Goal: Task Accomplishment & Management: Complete application form

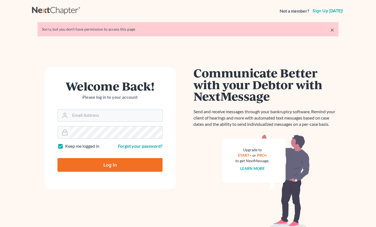
type input "attyweaver@icloud.com"
click at [108, 162] on input "Log In" at bounding box center [109, 165] width 105 height 14
type input "Thinking..."
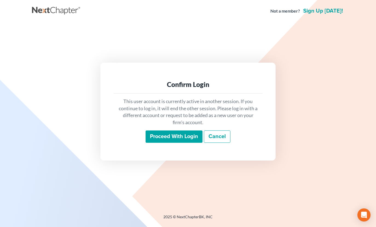
click at [171, 136] on input "Proceed with login" at bounding box center [174, 137] width 57 height 13
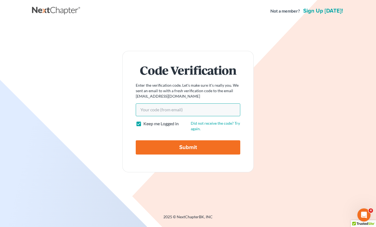
type input "[EMAIL_ADDRESS][DOMAIN_NAME]"
type input "cc613e"
click at [188, 147] on input "Submit" at bounding box center [188, 147] width 105 height 14
type input "Thinking..."
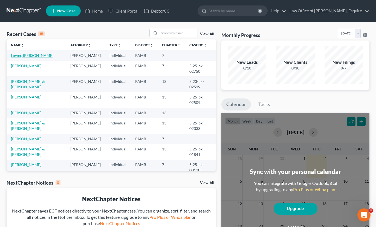
click at [24, 55] on link "Lower, [PERSON_NAME]" at bounding box center [32, 55] width 42 height 5
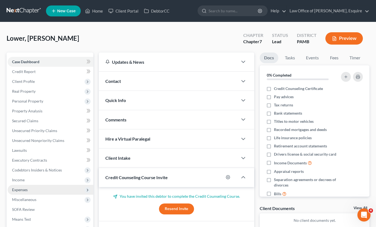
scroll to position [19, 0]
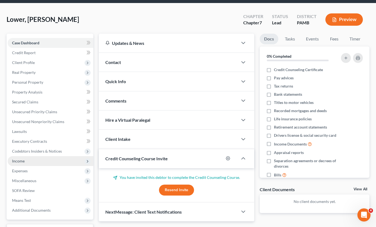
click at [47, 161] on span "Income" at bounding box center [51, 161] width 86 height 10
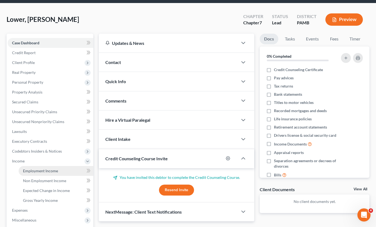
click at [65, 171] on link "Employment Income" at bounding box center [56, 171] width 75 height 10
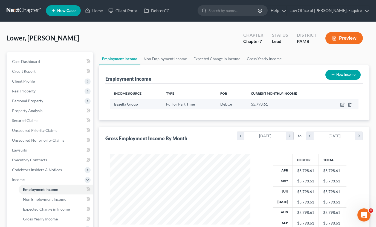
scroll to position [2, 0]
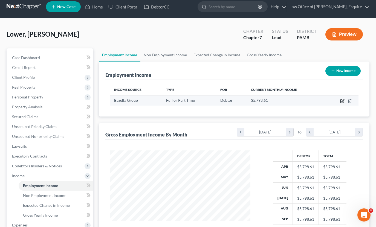
click at [343, 103] on icon "button" at bounding box center [342, 101] width 4 height 4
select select "0"
select select "39"
select select "3"
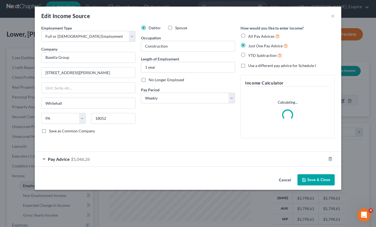
scroll to position [4, 0]
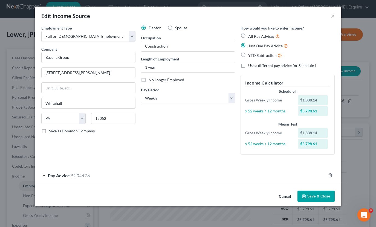
click at [65, 175] on span "Pay Advice" at bounding box center [59, 175] width 22 height 5
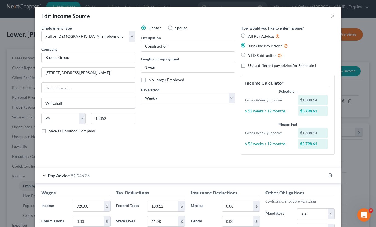
scroll to position [0, 0]
click at [248, 35] on label "All Pay Advices" at bounding box center [263, 36] width 31 height 6
click at [251, 35] on input "All Pay Advices" at bounding box center [253, 35] width 4 height 4
radio input "true"
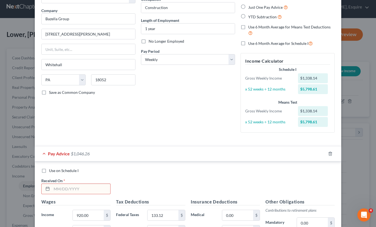
scroll to position [39, 0]
click at [62, 190] on input "text" at bounding box center [81, 189] width 59 height 10
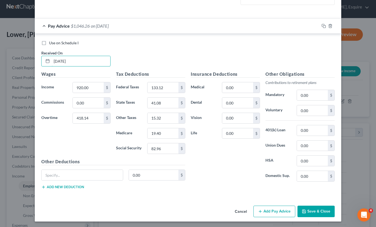
scroll to position [166, 0]
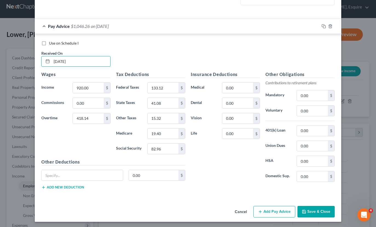
type input "[DATE]"
click at [321, 213] on button "Save & Close" at bounding box center [316, 211] width 37 height 11
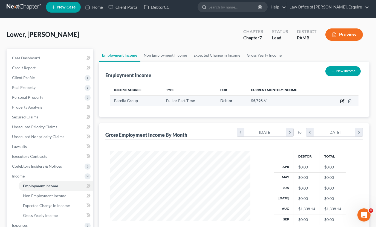
click at [342, 103] on icon "button" at bounding box center [342, 101] width 3 height 3
select select "0"
select select "39"
select select "3"
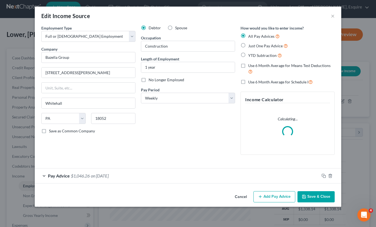
click at [87, 179] on div "Pay Advice $1,046.26 on [DATE]" at bounding box center [177, 176] width 285 height 15
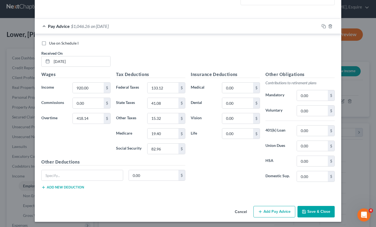
click at [287, 213] on button "Add Pay Advice" at bounding box center [275, 211] width 42 height 11
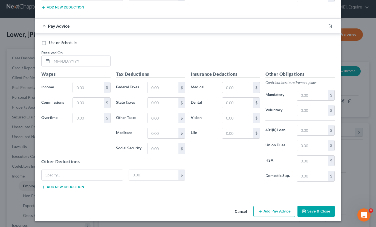
scroll to position [346, 0]
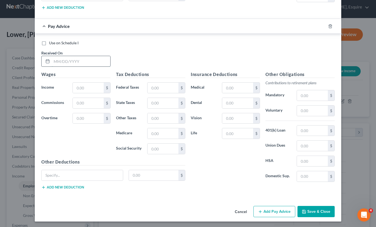
click at [60, 62] on input "text" at bounding box center [81, 61] width 59 height 10
type input "[DATE]"
click at [84, 87] on input "text" at bounding box center [88, 88] width 31 height 10
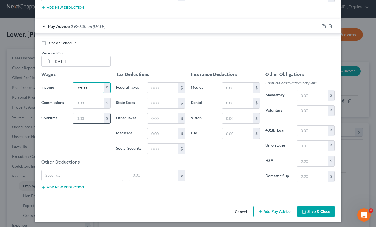
type input "920.00"
click at [95, 117] on input "text" at bounding box center [88, 118] width 31 height 10
type input "382.26"
click at [166, 86] on input "text" at bounding box center [163, 88] width 31 height 10
type input "125.23"
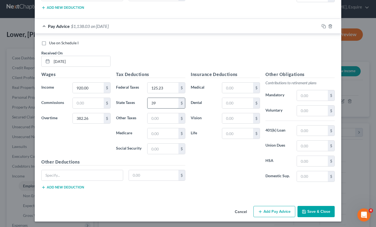
type input "3"
type input "40.89"
click at [164, 119] on input "text" at bounding box center [163, 118] width 31 height 10
type input "14.02"
click at [166, 133] on input "text" at bounding box center [163, 133] width 31 height 10
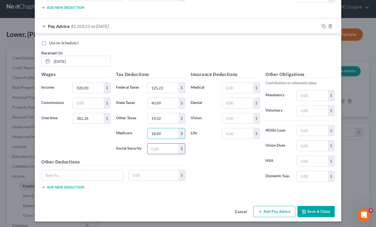
type input "18.89"
click at [165, 145] on input "text" at bounding box center [163, 149] width 31 height 10
type input "80.75"
click at [278, 212] on button "Add Pay Advice" at bounding box center [275, 211] width 42 height 11
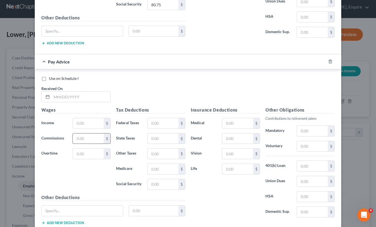
scroll to position [493, 0]
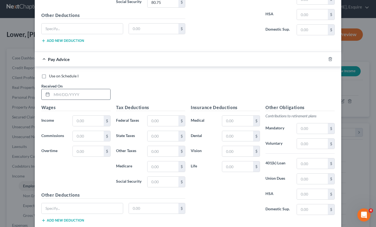
click at [60, 95] on input "text" at bounding box center [81, 94] width 59 height 10
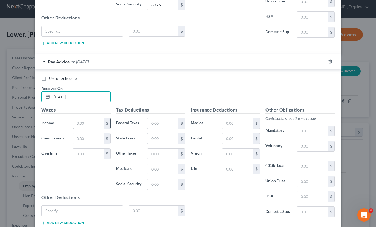
type input "[DATE]"
click at [90, 122] on input "text" at bounding box center [88, 123] width 31 height 10
type input "920.00"
click at [91, 151] on input "text" at bounding box center [88, 154] width 31 height 10
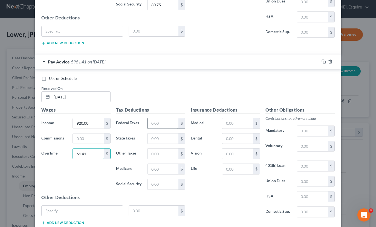
type input "61.41"
click at [148, 121] on input "text" at bounding box center [163, 123] width 31 height 10
type input "78.57"
click at [159, 164] on input "text" at bounding box center [163, 169] width 31 height 10
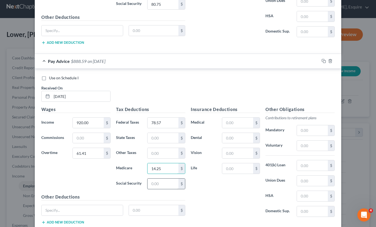
type input "14.25"
click at [167, 179] on input "text" at bounding box center [163, 183] width 31 height 10
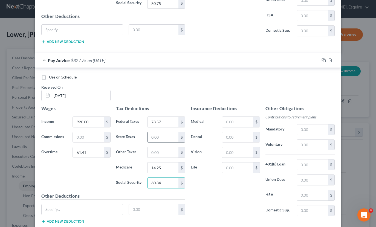
type input "60.84"
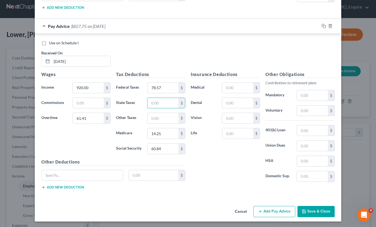
scroll to position [526, 0]
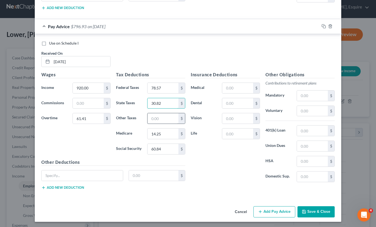
type input "30.82"
click at [160, 122] on input "text" at bounding box center [163, 118] width 31 height 10
type input "10.81"
click at [162, 130] on input "14.25" at bounding box center [163, 134] width 31 height 10
type input "14.23"
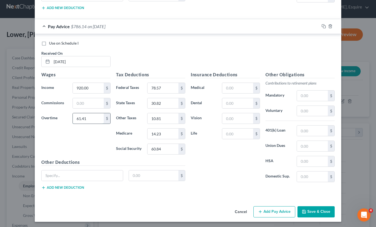
click at [93, 118] on input "61.41" at bounding box center [88, 118] width 31 height 10
click at [329, 214] on button "Save & Close" at bounding box center [316, 211] width 37 height 11
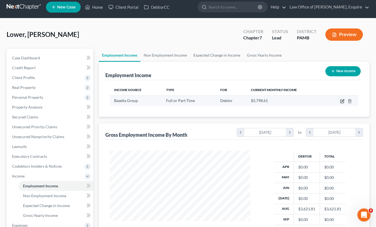
click at [341, 101] on icon "button" at bounding box center [342, 101] width 3 height 3
select select "0"
select select "39"
select select "3"
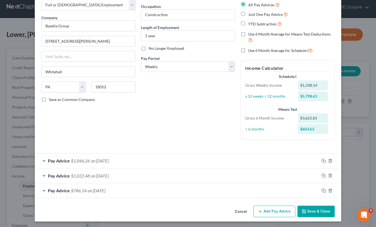
scroll to position [31, 0]
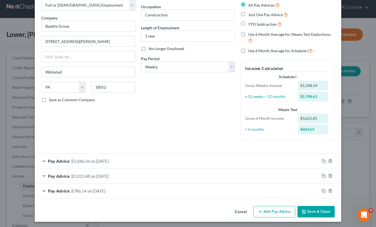
click at [276, 207] on button "Add Pay Advice" at bounding box center [275, 211] width 42 height 11
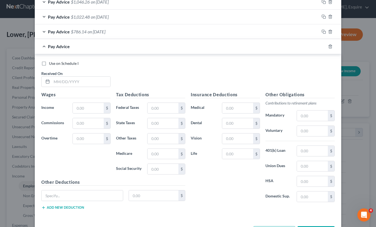
scroll to position [211, 0]
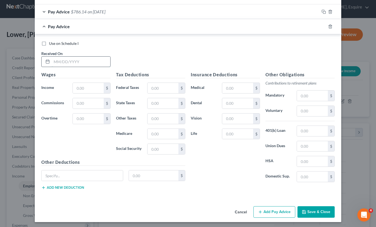
click at [65, 61] on input "text" at bounding box center [81, 62] width 59 height 10
type input "[DATE]"
click at [90, 88] on input "text" at bounding box center [88, 88] width 31 height 10
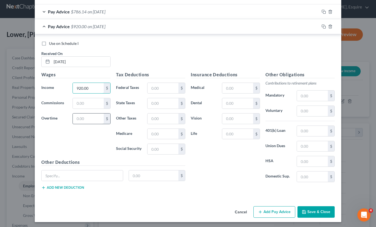
type input "920.00"
click at [80, 119] on input "text" at bounding box center [88, 119] width 31 height 10
type input "38.30"
click at [171, 89] on input "text" at bounding box center [163, 88] width 31 height 10
type input "75.79"
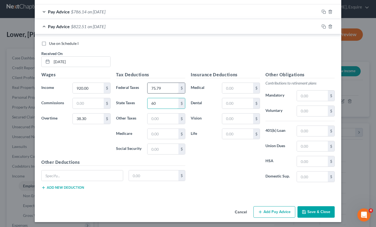
type input "6"
type input "30.09"
type input "10.58"
type input "13.89"
type input "59.42"
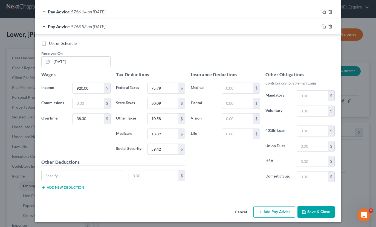
click at [280, 213] on button "Add Pay Advice" at bounding box center [275, 211] width 42 height 11
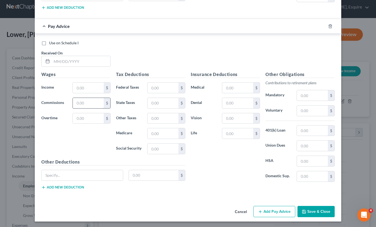
scroll to position [390, 0]
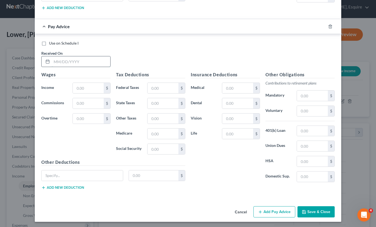
click at [53, 60] on input "text" at bounding box center [81, 61] width 59 height 10
type input "[DATE]"
type input "4"
type input "920.00"
type input "75.90"
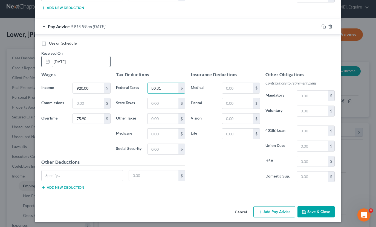
type input "80.31"
type input "31.27"
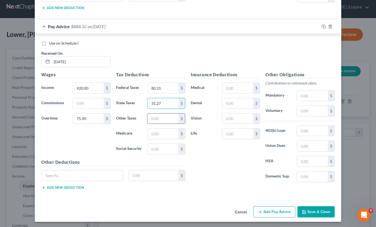
click at [166, 120] on input "text" at bounding box center [163, 119] width 31 height 10
type input "10.96"
click at [160, 134] on input "text" at bounding box center [163, 134] width 31 height 10
type input "14.44"
click at [169, 149] on input "text" at bounding box center [163, 149] width 31 height 10
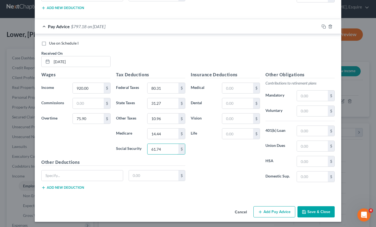
type input "61.74"
click at [273, 209] on button "Add Pay Advice" at bounding box center [275, 211] width 42 height 11
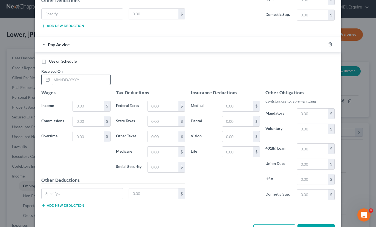
scroll to position [553, 0]
click at [55, 79] on input "text" at bounding box center [81, 79] width 59 height 10
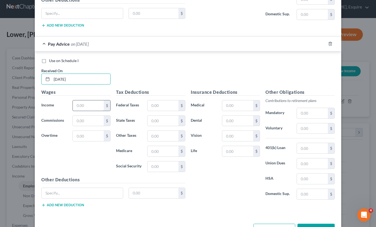
type input "[DATE]"
click at [98, 102] on input "text" at bounding box center [88, 105] width 31 height 10
type input "920.00"
click at [99, 135] on input "text" at bounding box center [88, 136] width 31 height 10
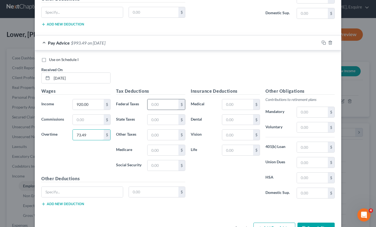
type input "73.49"
click at [169, 106] on input "text" at bounding box center [163, 104] width 31 height 10
type input "80.02"
click at [174, 146] on input "text" at bounding box center [163, 150] width 31 height 10
type input "14.41"
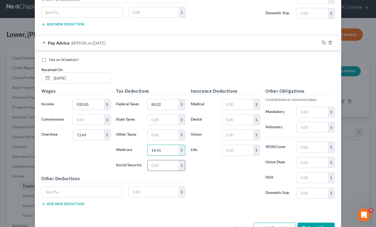
click at [164, 165] on input "text" at bounding box center [163, 165] width 31 height 10
type input "61.60"
type input "31.20"
click at [162, 134] on input "text" at bounding box center [163, 134] width 31 height 10
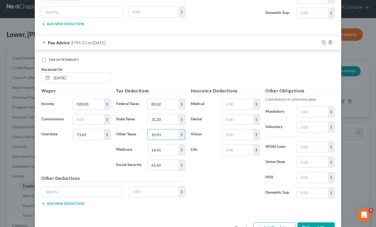
type input "10.93"
click at [281, 224] on button "Add Pay Advice" at bounding box center [275, 228] width 42 height 11
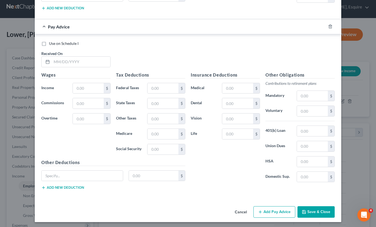
scroll to position [750, 0]
click at [53, 61] on input "text" at bounding box center [81, 62] width 59 height 10
type input "[DATE]"
click at [83, 88] on input "text" at bounding box center [88, 89] width 31 height 10
type input "920.00"
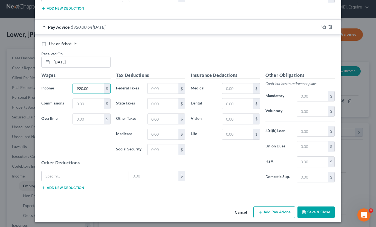
drag, startPoint x: 76, startPoint y: 128, endPoint x: 84, endPoint y: 123, distance: 8.8
click at [76, 128] on div "Wages Income * 920.00 $ Commissions $ Overtime $" at bounding box center [76, 116] width 75 height 88
click at [89, 119] on input "text" at bounding box center [88, 119] width 31 height 10
type input "17.94"
click at [172, 92] on div "$" at bounding box center [166, 88] width 38 height 11
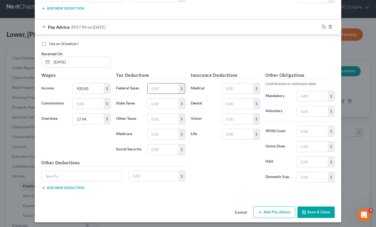
click at [169, 88] on input "text" at bounding box center [163, 89] width 31 height 10
type input "73.35"
type input "29.45"
click at [165, 119] on input "text" at bounding box center [163, 119] width 31 height 10
type input "10.38"
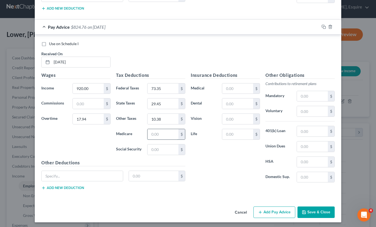
click at [162, 136] on input "text" at bounding box center [163, 134] width 31 height 10
type input "13.60"
click at [170, 145] on input "text" at bounding box center [163, 150] width 31 height 10
type input "58.15"
click at [288, 211] on button "Add Pay Advice" at bounding box center [275, 212] width 42 height 11
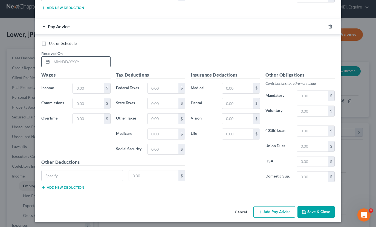
scroll to position [929, 0]
click at [57, 60] on input "text" at bounding box center [81, 62] width 59 height 10
type input "[DATE]"
drag, startPoint x: 94, startPoint y: 85, endPoint x: 97, endPoint y: 85, distance: 3.6
click at [94, 85] on input "text" at bounding box center [88, 89] width 31 height 10
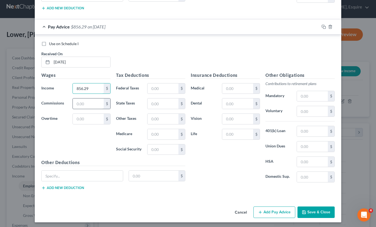
type input "856.29"
click at [93, 105] on input "text" at bounding box center [88, 104] width 31 height 10
click at [164, 87] on input "text" at bounding box center [163, 89] width 31 height 10
type input "63.55"
type input "1"
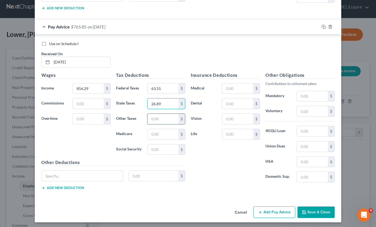
type input "26.89"
click at [158, 118] on input "text" at bounding box center [163, 119] width 31 height 10
type input "8"
type input "9.56"
click at [170, 129] on input "text" at bounding box center [163, 134] width 31 height 10
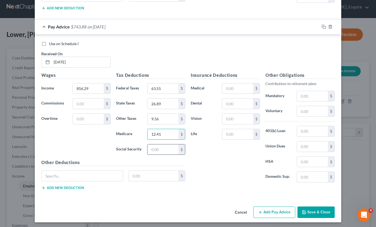
type input "12.41"
click at [174, 148] on input "text" at bounding box center [163, 150] width 31 height 10
type input "53.09"
click at [272, 207] on button "Add Pay Advice" at bounding box center [275, 212] width 42 height 11
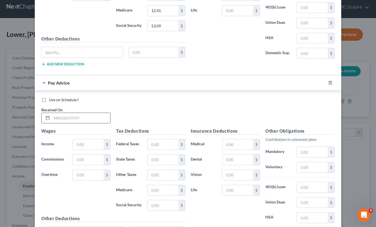
scroll to position [1054, 0]
click at [52, 116] on input "text" at bounding box center [81, 118] width 59 height 10
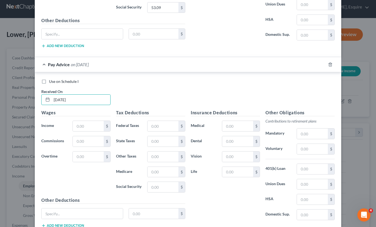
scroll to position [1073, 0]
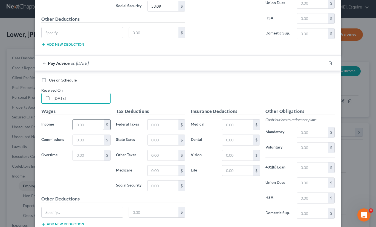
type input "[DATE]"
click at [91, 121] on input "text" at bounding box center [88, 125] width 31 height 10
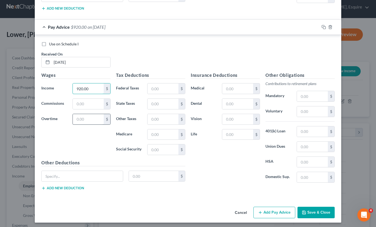
scroll to position [1109, 0]
drag, startPoint x: 93, startPoint y: 90, endPoint x: 66, endPoint y: 91, distance: 27.7
click at [66, 91] on div "Income * 920.00 $" at bounding box center [76, 89] width 75 height 11
type input "9"
type input "1,104"
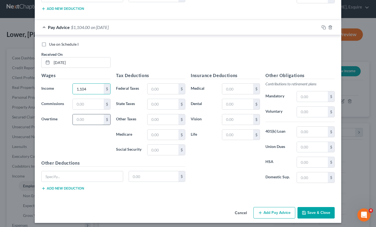
click at [96, 120] on input "text" at bounding box center [88, 119] width 31 height 10
type input "37.26"
click at [162, 90] on input "text" at bounding box center [163, 89] width 31 height 10
type input "97.75"
click at [156, 131] on input "text" at bounding box center [163, 135] width 31 height 10
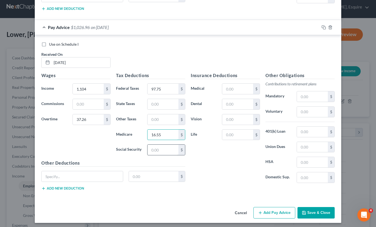
type input "16.55"
click at [162, 145] on input "text" at bounding box center [163, 150] width 31 height 10
type input "70.76"
type input "35.84"
click at [164, 118] on input "text" at bounding box center [163, 119] width 31 height 10
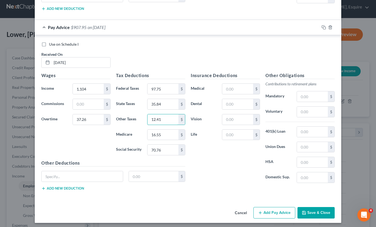
type input "12.41"
click at [278, 212] on button "Add Pay Advice" at bounding box center [275, 212] width 42 height 11
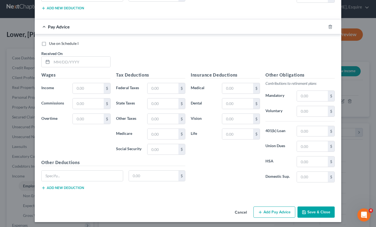
scroll to position [1289, 0]
click at [55, 61] on input "text" at bounding box center [81, 62] width 59 height 10
type input "[DATE]"
click at [89, 89] on input "text" at bounding box center [88, 89] width 31 height 10
type input "901.14"
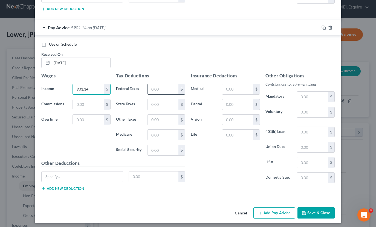
click at [159, 87] on input "text" at bounding box center [163, 89] width 31 height 10
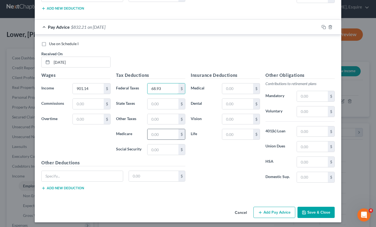
type input "68.93"
click at [166, 134] on input "text" at bounding box center [163, 134] width 31 height 10
type input "13.07"
click at [167, 152] on input "text" at bounding box center [163, 150] width 31 height 10
type input "55.87"
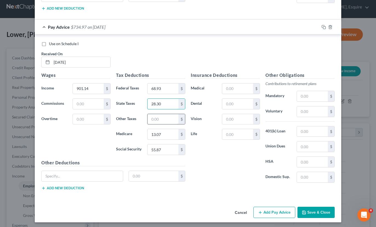
scroll to position [1289, 0]
type input "28.30"
click at [165, 117] on input "text" at bounding box center [163, 119] width 31 height 10
type input "10.01"
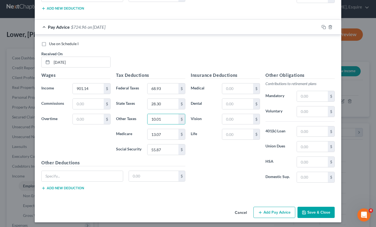
click at [286, 210] on button "Add Pay Advice" at bounding box center [275, 212] width 42 height 11
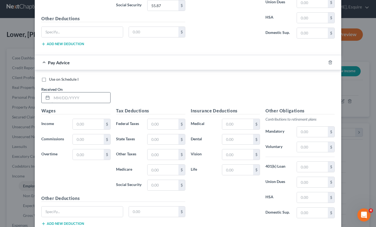
scroll to position [1434, 0]
click at [55, 94] on input "text" at bounding box center [81, 97] width 59 height 10
type input "[DATE]"
click at [92, 125] on input "text" at bounding box center [88, 124] width 31 height 10
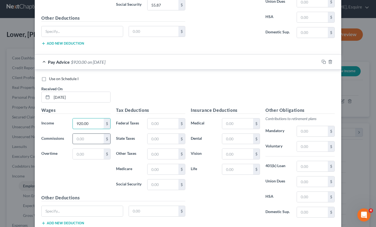
type input "920.00"
click at [95, 138] on input "text" at bounding box center [88, 139] width 31 height 10
click at [95, 154] on input "text" at bounding box center [88, 154] width 31 height 10
type input "418.14"
click at [159, 122] on input "text" at bounding box center [163, 124] width 31 height 10
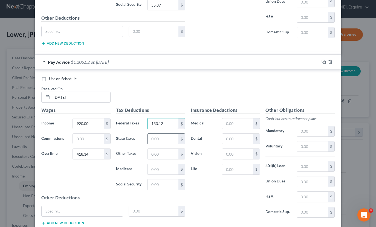
type input "133.12"
type input "0"
type input "42.02"
click at [165, 151] on input "text" at bounding box center [163, 154] width 31 height 10
type input "14.38"
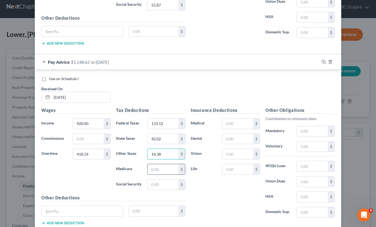
click at [157, 165] on input "text" at bounding box center [163, 169] width 31 height 10
type input "19.40"
click at [159, 182] on input "text" at bounding box center [163, 185] width 31 height 10
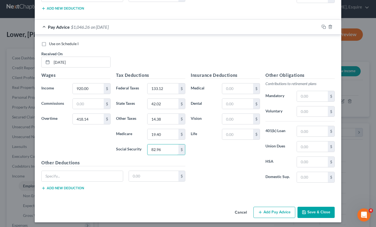
scroll to position [1469, 0]
type input "82.96"
click at [279, 207] on button "Add Pay Advice" at bounding box center [275, 212] width 42 height 11
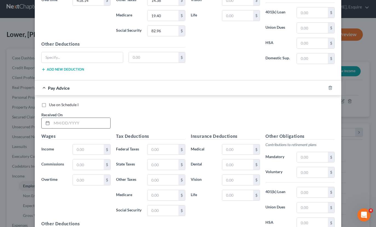
scroll to position [1588, 0]
click at [75, 125] on input "text" at bounding box center [81, 123] width 59 height 10
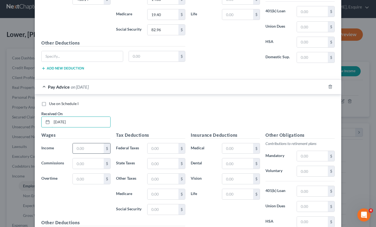
scroll to position [1591, 0]
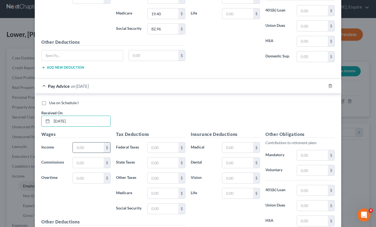
type input "[DATE]"
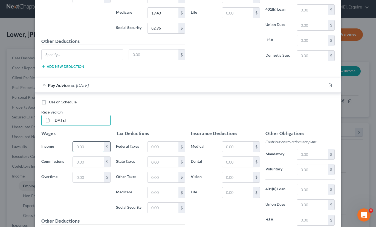
click at [93, 146] on input "text" at bounding box center [88, 147] width 31 height 10
type input "920.00"
click at [96, 172] on input "text" at bounding box center [88, 177] width 31 height 10
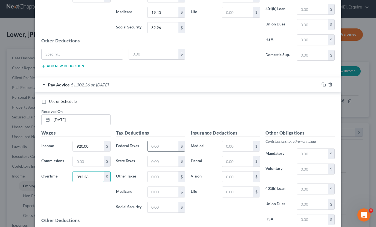
type input "382.26"
click at [166, 142] on input "text" at bounding box center [163, 146] width 31 height 10
type input "125.23"
type input "40.89"
type input "14.02"
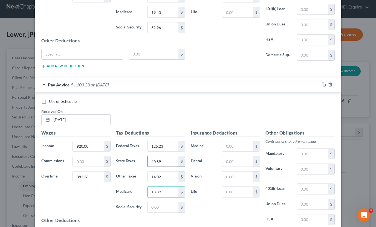
type input "18.89"
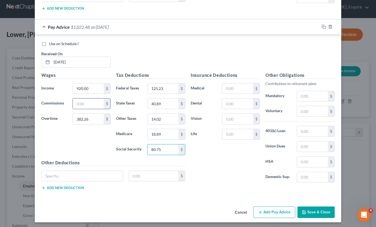
scroll to position [1648, 0]
type input "80.75"
click at [312, 210] on button "Save & Close" at bounding box center [316, 212] width 37 height 11
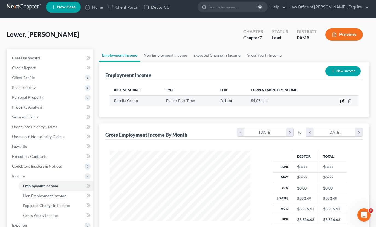
click at [342, 102] on icon "button" at bounding box center [342, 101] width 4 height 4
select select "0"
select select "39"
select select "3"
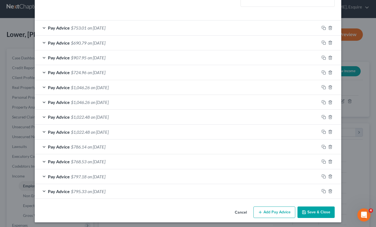
scroll to position [148, 0]
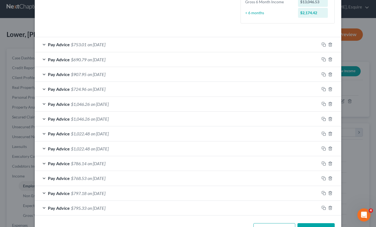
click at [274, 223] on button "Add Pay Advice" at bounding box center [275, 228] width 42 height 11
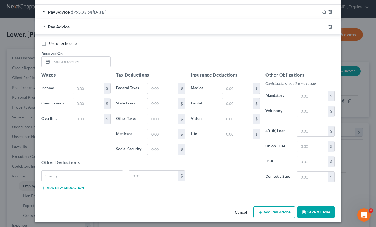
scroll to position [344, 0]
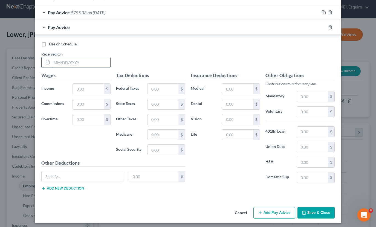
click at [57, 58] on input "text" at bounding box center [81, 62] width 59 height 10
type input "[DATE]"
click at [81, 85] on input "text" at bounding box center [88, 89] width 31 height 10
type input "920.00"
click at [97, 114] on input "text" at bounding box center [88, 119] width 31 height 10
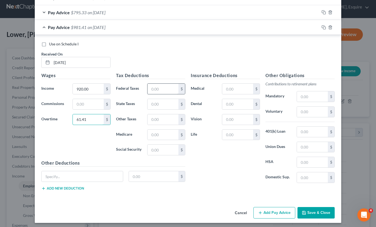
type input "61.41"
click at [162, 86] on input "text" at bounding box center [163, 89] width 31 height 10
type input "78.57"
type input "30.82"
type input "10.81"
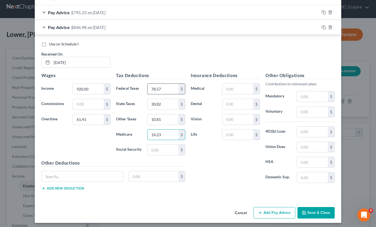
type input "14.23"
type input "60.84"
click at [267, 212] on button "Add Pay Advice" at bounding box center [275, 212] width 42 height 11
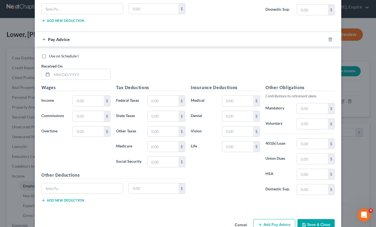
scroll to position [513, 0]
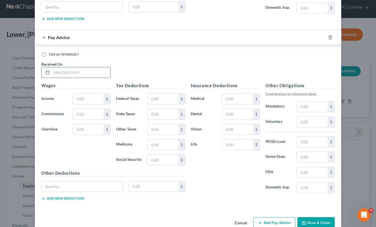
click at [52, 71] on input "text" at bounding box center [81, 72] width 59 height 10
type input "[DATE]"
click at [89, 99] on input "text" at bounding box center [88, 99] width 31 height 10
type input "920.00"
click at [93, 128] on input "text" at bounding box center [88, 130] width 31 height 10
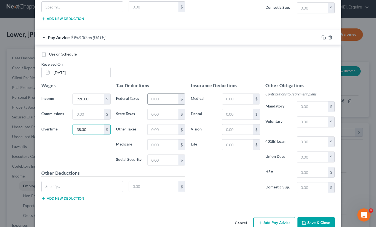
type input "38.30"
click at [171, 97] on input "text" at bounding box center [163, 99] width 31 height 10
type input "75.79"
type input "30.09"
click at [163, 129] on input "text" at bounding box center [163, 130] width 31 height 10
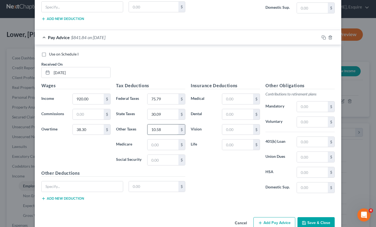
type input "10.58"
type input "13.89"
type input "59.42"
click at [276, 219] on button "Add Pay Advice" at bounding box center [275, 222] width 42 height 11
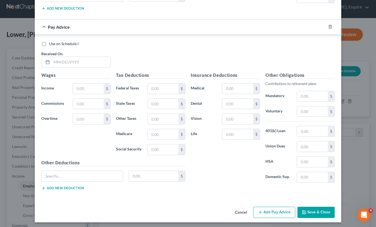
scroll to position [703, 0]
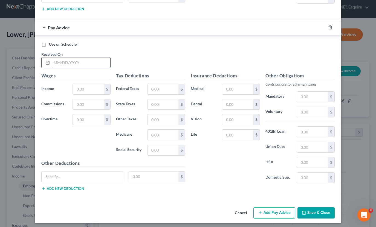
click at [55, 57] on input "text" at bounding box center [81, 62] width 59 height 10
type input "[DATE]"
type input "920.00"
type input "75.90"
click at [173, 86] on input "text" at bounding box center [163, 89] width 31 height 10
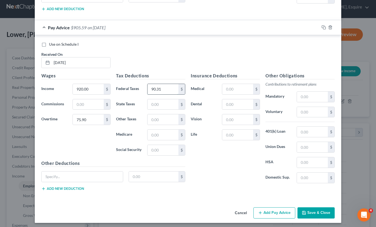
type input "90.31"
type input "31.27"
type input "10.96"
type input "14.44"
type input "61.74"
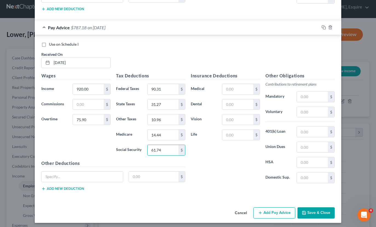
click at [276, 208] on button "Add Pay Advice" at bounding box center [275, 213] width 42 height 11
drag, startPoint x: 54, startPoint y: 60, endPoint x: 65, endPoint y: 60, distance: 11.0
click at [54, 60] on input "text" at bounding box center [81, 63] width 59 height 10
type input "0"
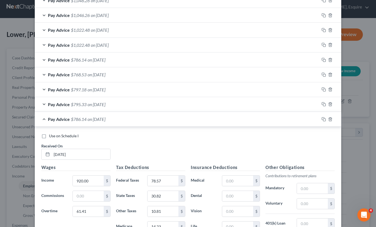
scroll to position [252, 0]
click at [330, 117] on icon "button" at bounding box center [330, 119] width 2 height 4
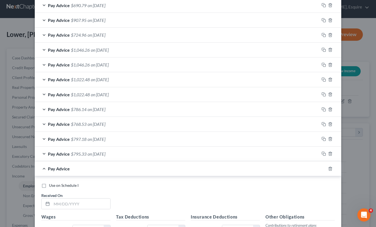
scroll to position [202, 0]
click at [332, 78] on icon "button" at bounding box center [330, 79] width 2 height 4
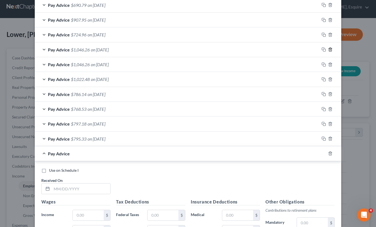
click at [331, 48] on icon "button" at bounding box center [330, 49] width 4 height 4
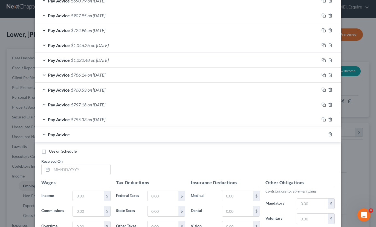
scroll to position [207, 0]
click at [63, 166] on input "text" at bounding box center [81, 169] width 59 height 10
type input "[DATE]"
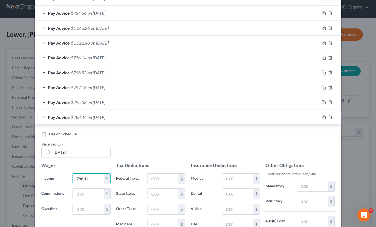
type input "788.44"
click at [164, 127] on div "Use on Schedule I Received On * [DATE] Wages Income * 788.44 $ Commissions $ Ov…" at bounding box center [188, 207] width 307 height 165
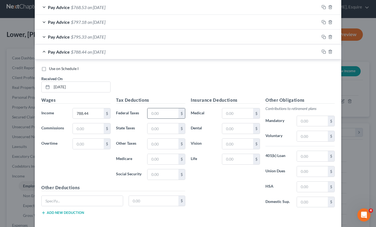
scroll to position [290, 0]
click at [161, 112] on input "text" at bounding box center [163, 113] width 31 height 10
type input "55.41"
type input "24.76"
type input "8.88"
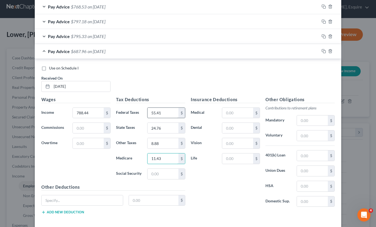
type input "11.43"
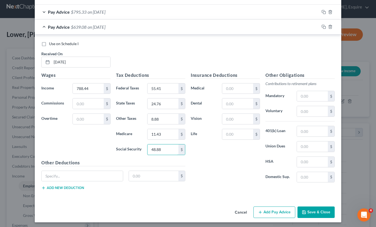
scroll to position [314, 0]
type input "48.88"
click at [277, 211] on button "Add Pay Advice" at bounding box center [275, 212] width 42 height 11
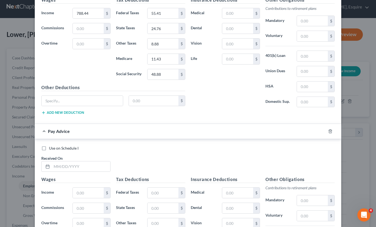
scroll to position [390, 0]
click at [85, 163] on input "text" at bounding box center [81, 166] width 59 height 10
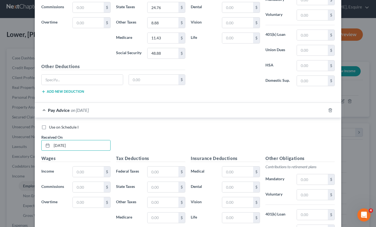
scroll to position [412, 0]
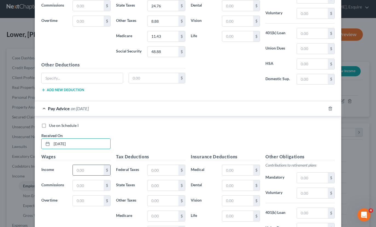
type input "[DATE]"
click at [97, 169] on input "text" at bounding box center [88, 170] width 31 height 10
type input "761.59"
click at [161, 167] on input "text" at bounding box center [163, 170] width 31 height 10
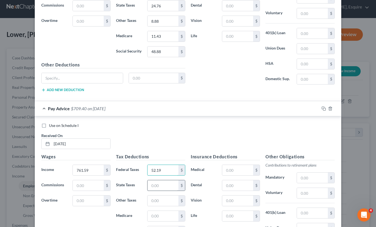
type input "52.19"
type input "23.91"
click at [166, 203] on input "text" at bounding box center [163, 201] width 31 height 10
type input "7.62"
click at [158, 214] on input "text" at bounding box center [163, 216] width 31 height 10
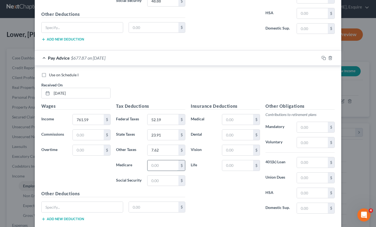
scroll to position [467, 0]
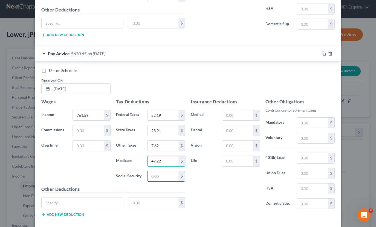
type input "47.22"
click at [161, 172] on input "text" at bounding box center [163, 176] width 31 height 10
type input "47.22"
drag, startPoint x: 163, startPoint y: 159, endPoint x: 146, endPoint y: 159, distance: 17.0
click at [146, 159] on div "47.22 $" at bounding box center [167, 161] width 44 height 11
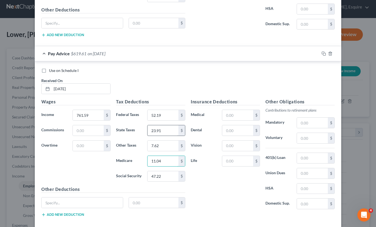
type input "11.04"
click at [165, 132] on input "23.91" at bounding box center [163, 130] width 31 height 10
drag, startPoint x: 152, startPoint y: 144, endPoint x: 163, endPoint y: 143, distance: 11.0
click at [152, 144] on input "7.62" at bounding box center [163, 146] width 31 height 10
type input "0"
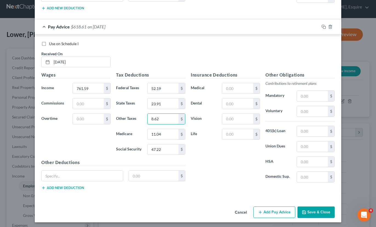
scroll to position [494, 0]
type input "8.62"
click at [275, 207] on button "Add Pay Advice" at bounding box center [275, 212] width 42 height 11
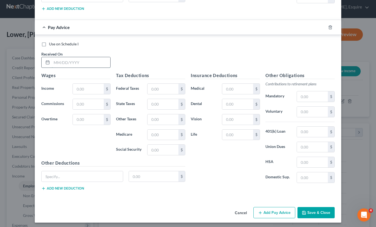
click at [59, 60] on input "text" at bounding box center [81, 62] width 59 height 10
type input "[DATE]"
click at [88, 85] on input "text" at bounding box center [88, 89] width 31 height 10
type input "775.27"
click at [161, 88] on input "text" at bounding box center [163, 89] width 31 height 10
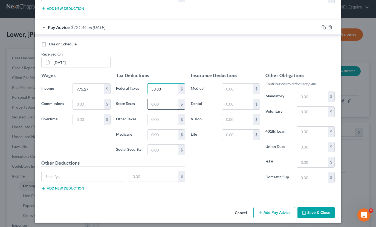
type input "53.83"
type input "24.34"
type input "8.75"
click at [160, 135] on input "text" at bounding box center [163, 135] width 31 height 10
type input "11.24"
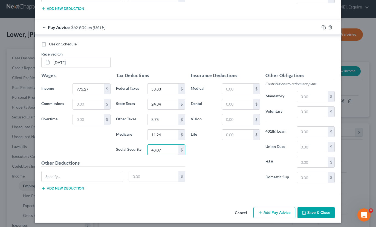
type input "48.07"
click at [275, 209] on button "Add Pay Advice" at bounding box center [275, 212] width 42 height 11
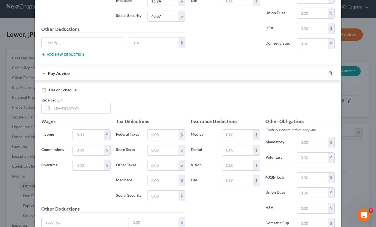
scroll to position [836, 0]
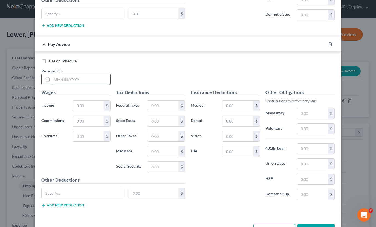
click at [84, 78] on input "text" at bounding box center [81, 79] width 59 height 10
type input "[DATE]"
click at [81, 102] on input "text" at bounding box center [88, 106] width 31 height 10
type input "7"
type input "985.47"
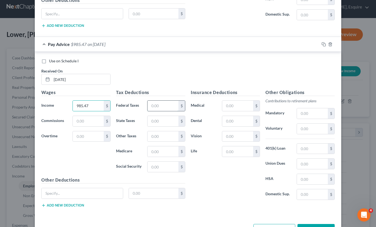
click at [166, 104] on input "text" at bounding box center [163, 106] width 31 height 10
type input "79.05"
type input "31.94"
click at [160, 135] on input "text" at bounding box center [163, 136] width 31 height 10
type input "10.85"
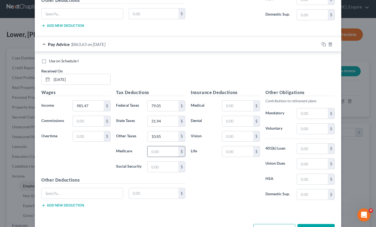
click at [164, 153] on input "text" at bounding box center [163, 151] width 31 height 10
type input "14.29"
click at [168, 166] on input "text" at bounding box center [163, 167] width 31 height 10
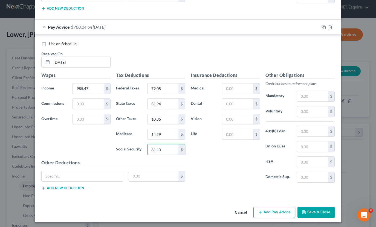
scroll to position [853, 0]
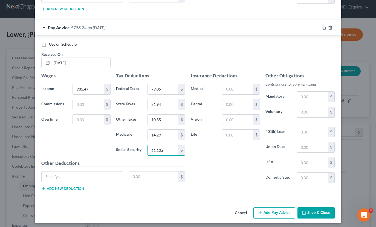
type input "61.10"
click at [278, 209] on button "Add Pay Advice" at bounding box center [275, 213] width 42 height 11
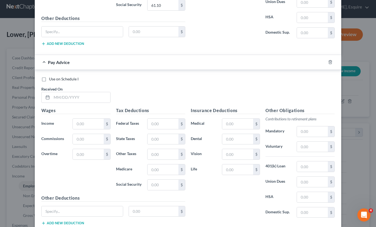
scroll to position [998, 0]
click at [77, 88] on div "Received On *" at bounding box center [76, 94] width 75 height 17
click at [78, 96] on input "text" at bounding box center [81, 97] width 59 height 10
type input "[DATE]"
click at [91, 122] on input "text" at bounding box center [88, 124] width 31 height 10
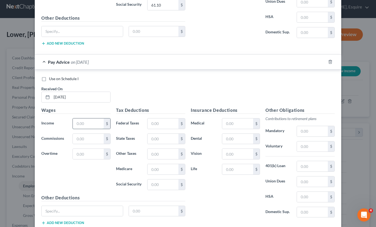
click at [91, 122] on input "text" at bounding box center [88, 124] width 31 height 10
type input "664.24"
click at [93, 150] on input "text" at bounding box center [88, 154] width 31 height 10
type input "130.04"
drag, startPoint x: 95, startPoint y: 122, endPoint x: 69, endPoint y: 120, distance: 26.1
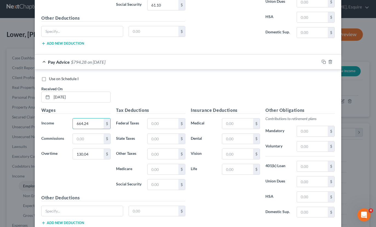
click at [69, 120] on div "Income * 664.24 $" at bounding box center [76, 123] width 75 height 11
click at [161, 122] on input "text" at bounding box center [163, 124] width 31 height 10
type input "97.60"
type input "35.80"
type input "12.40"
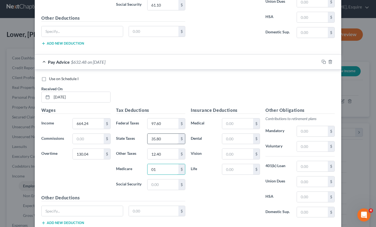
type input "0"
type input "16.53"
type input "70.68"
type input "9"
drag, startPoint x: 90, startPoint y: 123, endPoint x: 65, endPoint y: 121, distance: 25.5
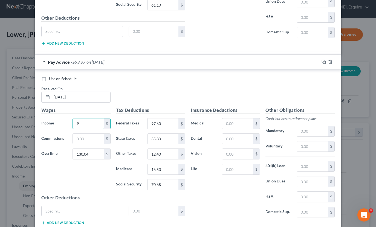
click at [65, 121] on div "Income * 9 $" at bounding box center [76, 123] width 75 height 11
type input "0"
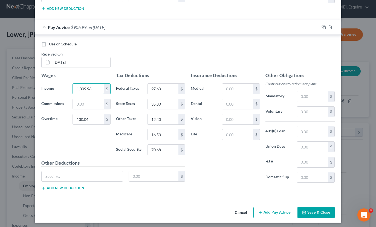
scroll to position [1033, 0]
type input "1,009.96"
click at [311, 212] on button "Save & Close" at bounding box center [316, 212] width 37 height 11
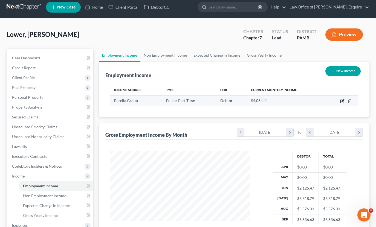
click at [343, 102] on icon "button" at bounding box center [343, 100] width 2 height 2
select select "0"
select select "39"
select select "3"
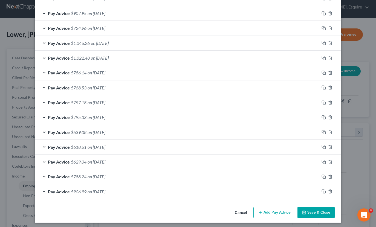
scroll to position [209, 0]
click at [281, 211] on button "Add Pay Advice" at bounding box center [275, 212] width 42 height 11
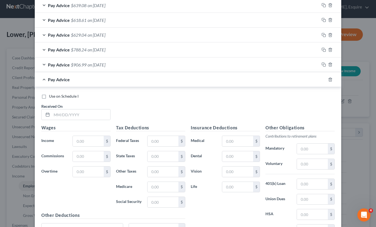
scroll to position [336, 0]
click at [96, 113] on input "text" at bounding box center [81, 114] width 59 height 10
type input "[DATE]"
click at [99, 136] on input "text" at bounding box center [88, 141] width 31 height 10
type input "920.00"
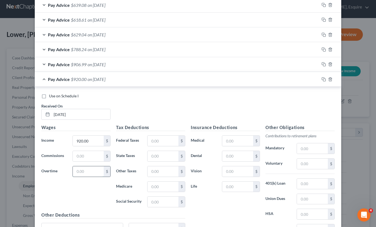
click at [97, 172] on input "text" at bounding box center [88, 171] width 31 height 10
type input "184.23"
click at [168, 138] on input "text" at bounding box center [163, 141] width 31 height 10
type input "93.31"
click at [169, 187] on input "text" at bounding box center [163, 187] width 31 height 10
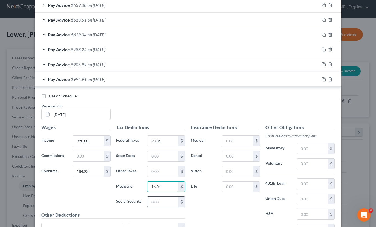
type input "16.01"
click at [169, 201] on input "text" at bounding box center [163, 202] width 31 height 10
type input "68.46"
type input "34.67"
click at [170, 172] on input "text" at bounding box center [163, 171] width 31 height 10
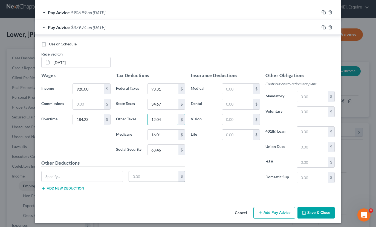
scroll to position [388, 0]
type input "12.04"
click at [272, 209] on button "Add Pay Advice" at bounding box center [275, 213] width 42 height 11
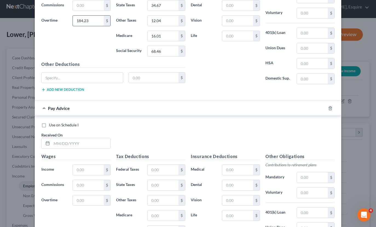
scroll to position [514, 0]
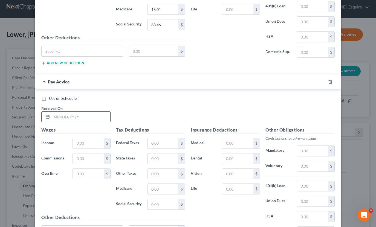
drag, startPoint x: 48, startPoint y: 115, endPoint x: 52, endPoint y: 115, distance: 4.1
click at [48, 115] on icon at bounding box center [47, 117] width 4 height 4
click at [54, 114] on input "text" at bounding box center [81, 117] width 59 height 10
type input "[DATE]"
click at [89, 140] on input "text" at bounding box center [88, 143] width 31 height 10
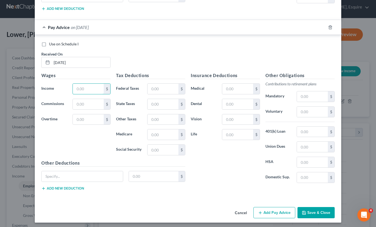
scroll to position [568, 0]
type input "1,104"
type input "105.23"
type input "105.91"
type input "37.97"
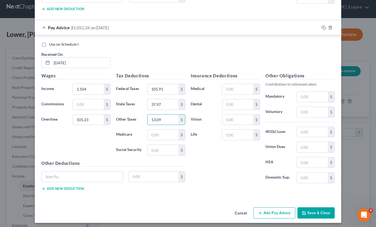
type input "13.09"
type input "17.54"
type input "74.97"
click at [269, 209] on button "Add Pay Advice" at bounding box center [275, 213] width 42 height 11
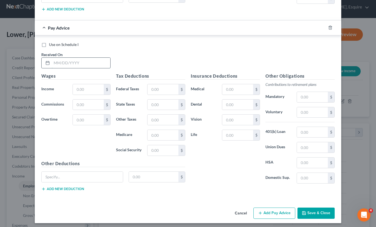
click at [56, 60] on input "text" at bounding box center [81, 63] width 59 height 10
type input "[DATE]"
click at [96, 88] on input "text" at bounding box center [88, 89] width 31 height 10
type input "699.66"
click at [167, 89] on input "text" at bounding box center [163, 89] width 31 height 10
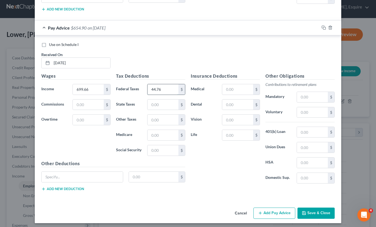
type input "44.76"
type input "3"
click at [281, 209] on button "Add Pay Advice" at bounding box center [275, 213] width 42 height 11
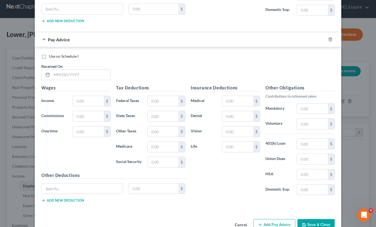
scroll to position [915, 0]
click at [53, 72] on input "text" at bounding box center [81, 75] width 59 height 10
click at [166, 128] on input "7.7" at bounding box center [163, 131] width 31 height 10
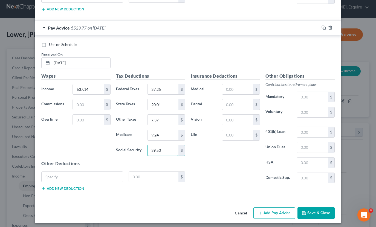
scroll to position [927, 0]
click at [283, 211] on button "Add Pay Advice" at bounding box center [275, 213] width 42 height 11
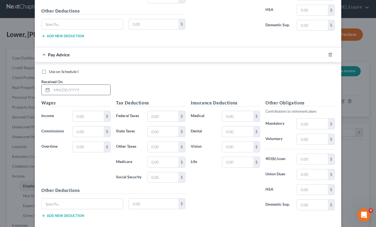
scroll to position [1081, 0]
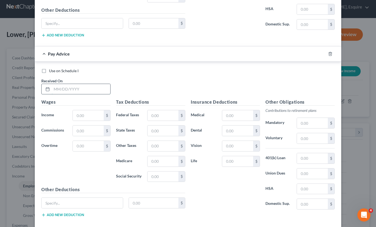
click at [62, 88] on input "text" at bounding box center [81, 89] width 59 height 10
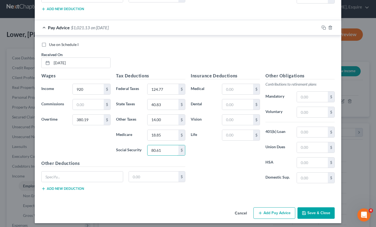
scroll to position [1107, 0]
click at [269, 212] on button "Add Pay Advice" at bounding box center [275, 213] width 42 height 11
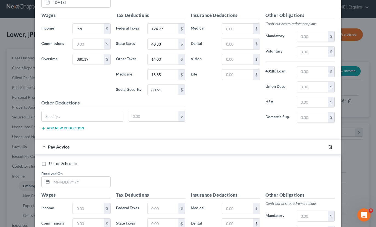
click at [332, 145] on icon "button" at bounding box center [330, 147] width 2 height 4
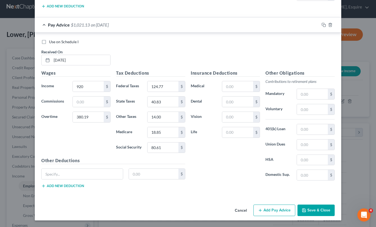
scroll to position [1107, 0]
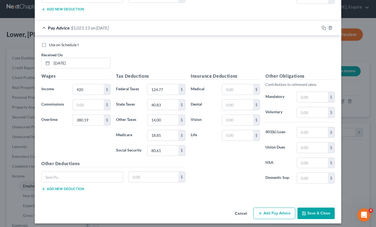
click at [323, 212] on button "Save & Close" at bounding box center [316, 213] width 37 height 11
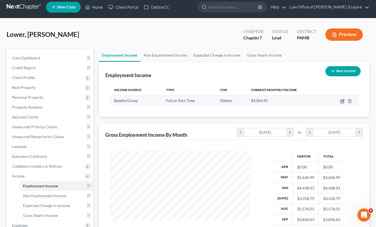
click at [343, 103] on icon "button" at bounding box center [342, 101] width 3 height 3
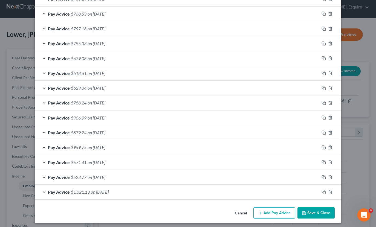
scroll to position [283, 0]
click at [277, 209] on button "Add Pay Advice" at bounding box center [275, 213] width 42 height 11
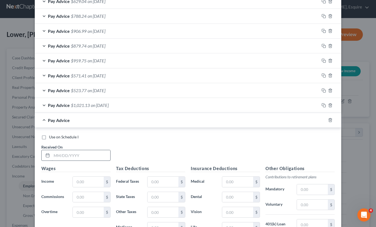
scroll to position [370, 0]
click at [55, 153] on input "text" at bounding box center [81, 155] width 59 height 10
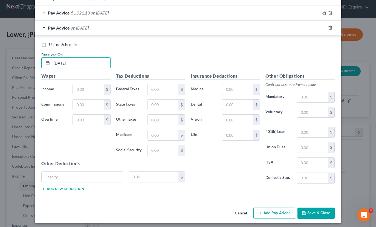
scroll to position [462, 0]
click at [97, 88] on input "text" at bounding box center [88, 90] width 31 height 10
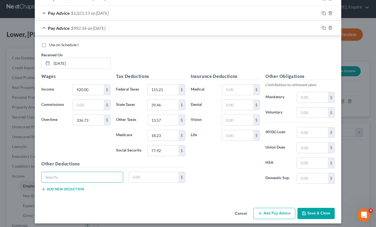
click at [288, 211] on button "Add Pay Advice" at bounding box center [275, 213] width 42 height 11
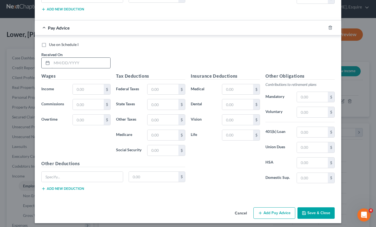
scroll to position [642, 0]
click at [86, 61] on input "text" at bounding box center [81, 63] width 59 height 10
click at [279, 208] on button "Add Pay Advice" at bounding box center [275, 213] width 42 height 11
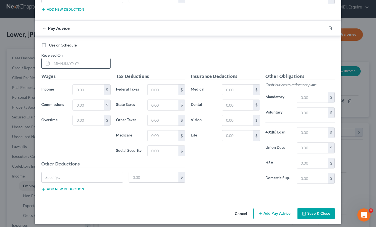
click at [54, 61] on input "text" at bounding box center [81, 63] width 59 height 10
click at [156, 88] on input "text" at bounding box center [163, 90] width 31 height 10
click at [91, 87] on input "text" at bounding box center [88, 90] width 31 height 10
click at [150, 85] on input "text" at bounding box center [163, 90] width 31 height 10
click at [278, 214] on button "Add Pay Advice" at bounding box center [275, 213] width 42 height 11
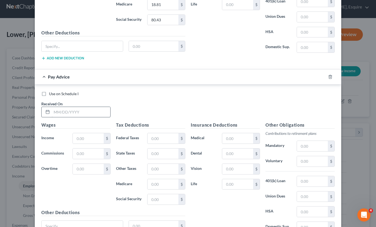
scroll to position [954, 0]
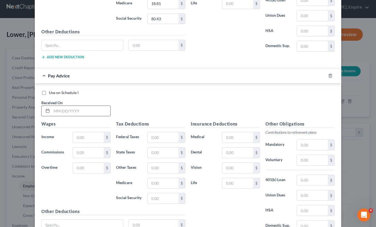
click at [60, 109] on input "text" at bounding box center [81, 111] width 59 height 10
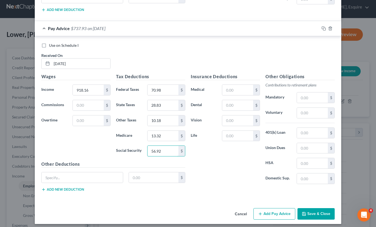
scroll to position [1001, 0]
click at [283, 210] on button "Add Pay Advice" at bounding box center [275, 213] width 42 height 11
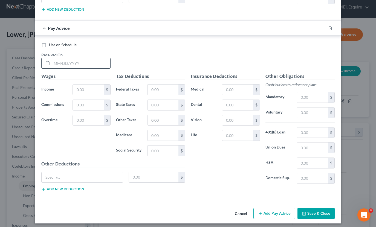
scroll to position [1181, 0]
click at [57, 62] on input "text" at bounding box center [81, 63] width 59 height 10
click at [331, 26] on icon "button" at bounding box center [330, 28] width 4 height 4
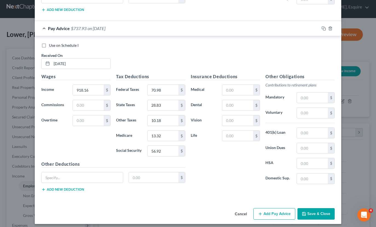
click at [330, 210] on button "Save & Close" at bounding box center [316, 213] width 37 height 11
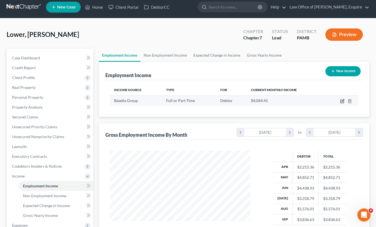
click at [342, 102] on icon "button" at bounding box center [342, 101] width 4 height 4
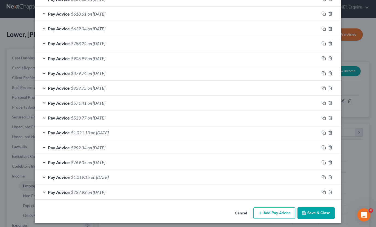
scroll to position [342, 0]
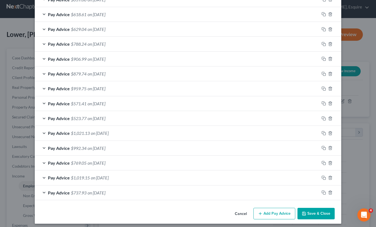
click at [279, 212] on button "Add Pay Advice" at bounding box center [275, 213] width 42 height 11
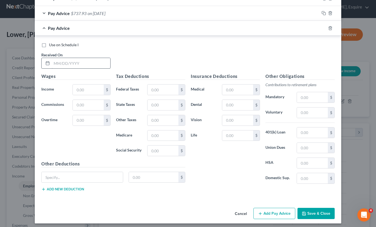
scroll to position [521, 0]
drag, startPoint x: 58, startPoint y: 62, endPoint x: 66, endPoint y: 60, distance: 8.3
click at [58, 62] on input "text" at bounding box center [81, 63] width 59 height 10
click at [95, 119] on input "text" at bounding box center [88, 121] width 31 height 10
click at [163, 87] on input "text" at bounding box center [163, 90] width 31 height 10
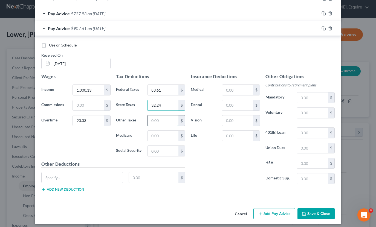
click at [168, 118] on input "text" at bounding box center [163, 121] width 31 height 10
click at [168, 135] on input "text" at bounding box center [163, 136] width 31 height 10
click at [172, 149] on input "text" at bounding box center [163, 151] width 31 height 10
click at [157, 104] on input "32.24" at bounding box center [163, 105] width 31 height 10
click at [224, 156] on div "Insurance Deductions Medical $ Dental $ Vision $ Life $" at bounding box center [225, 130] width 75 height 115
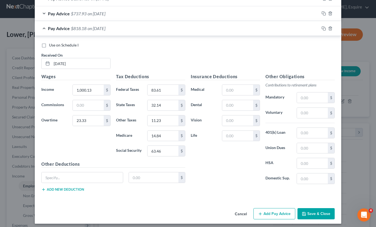
click at [277, 211] on button "Add Pay Advice" at bounding box center [275, 213] width 42 height 11
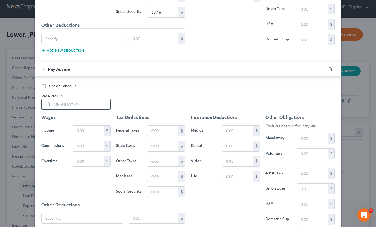
scroll to position [660, 0]
click at [54, 102] on input "text" at bounding box center [81, 104] width 59 height 10
click at [98, 157] on input "text" at bounding box center [88, 161] width 31 height 10
click at [164, 132] on input "text" at bounding box center [163, 130] width 31 height 10
click at [164, 176] on input "text" at bounding box center [163, 176] width 31 height 10
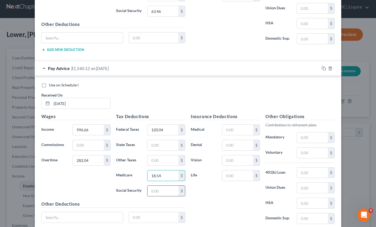
click at [169, 190] on input "text" at bounding box center [163, 191] width 31 height 10
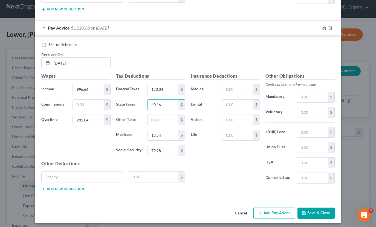
scroll to position [701, 0]
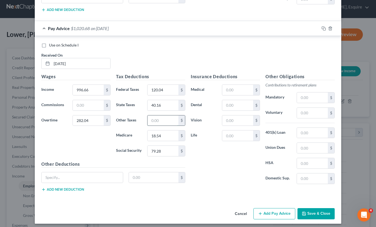
click at [168, 118] on input "text" at bounding box center [163, 121] width 31 height 10
click at [318, 208] on button "Save & Close" at bounding box center [316, 213] width 37 height 11
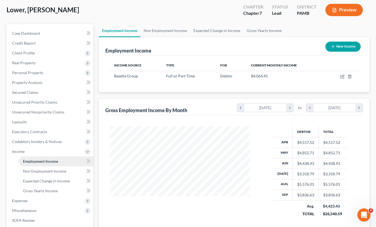
scroll to position [29, 0]
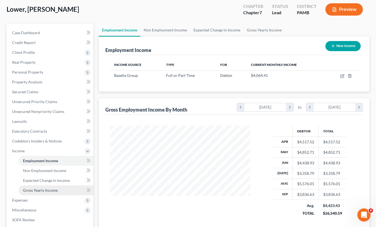
click at [43, 190] on span "Gross Yearly Income" at bounding box center [40, 190] width 35 height 5
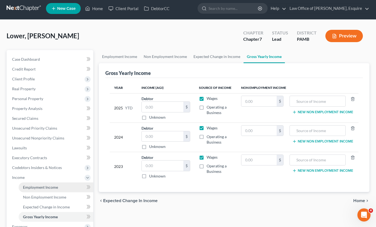
scroll to position [7, 0]
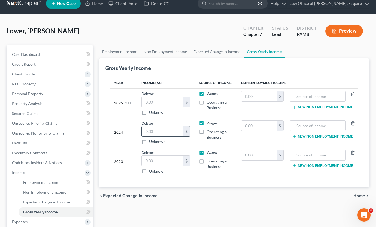
click at [173, 133] on input "text" at bounding box center [163, 131] width 42 height 10
click at [164, 162] on input "text" at bounding box center [163, 161] width 42 height 10
click at [156, 100] on input "text" at bounding box center [163, 102] width 42 height 10
click at [361, 196] on span "Home" at bounding box center [359, 196] width 12 height 4
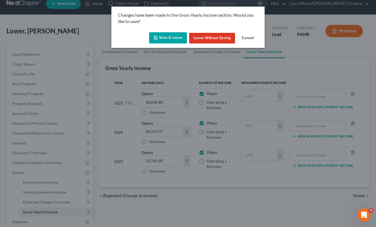
click at [173, 36] on button "Save & Leave" at bounding box center [168, 37] width 38 height 11
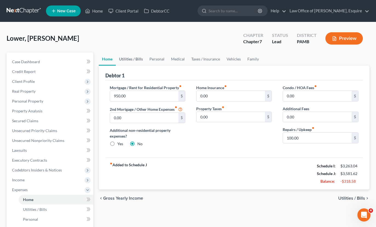
click at [132, 60] on link "Utilities / Bills" at bounding box center [131, 59] width 30 height 13
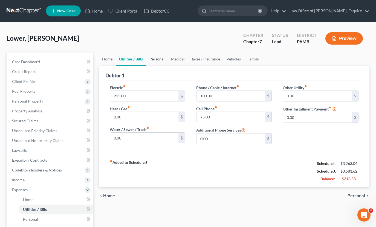
click at [162, 59] on link "Personal" at bounding box center [157, 59] width 22 height 13
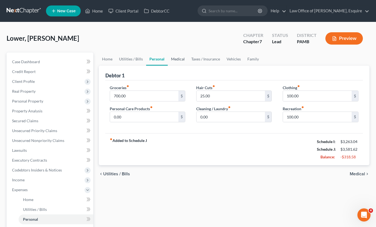
click at [175, 59] on link "Medical" at bounding box center [178, 59] width 20 height 13
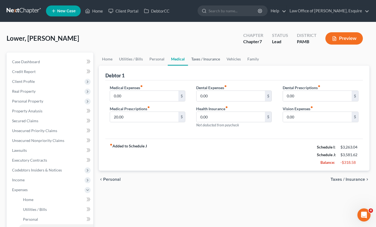
click at [195, 58] on link "Taxes / Insurance" at bounding box center [205, 59] width 35 height 13
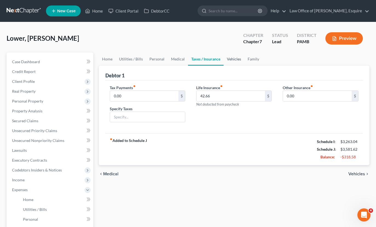
click at [232, 61] on link "Vehicles" at bounding box center [234, 59] width 21 height 13
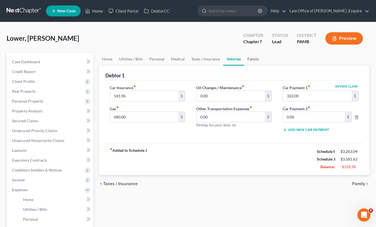
click at [258, 60] on link "Family" at bounding box center [253, 59] width 18 height 13
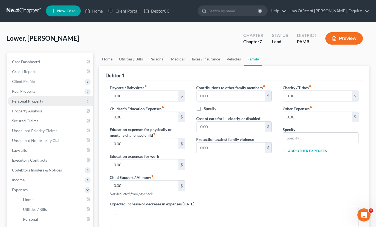
click at [51, 100] on span "Personal Property" at bounding box center [51, 101] width 86 height 10
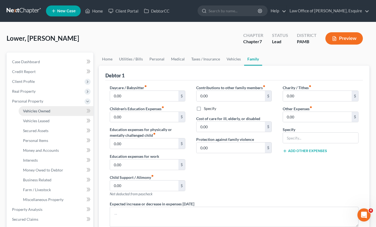
click at [50, 115] on link "Vehicles Owned" at bounding box center [56, 111] width 75 height 10
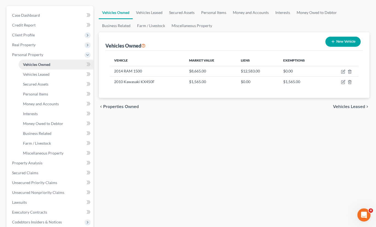
scroll to position [48, 0]
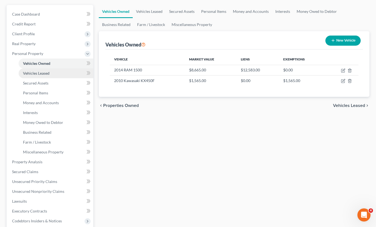
click at [59, 75] on link "Vehicles Leased" at bounding box center [56, 73] width 75 height 10
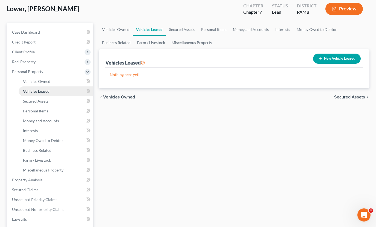
scroll to position [32, 0]
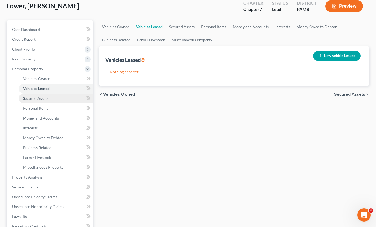
click at [45, 100] on span "Secured Assets" at bounding box center [35, 98] width 25 height 5
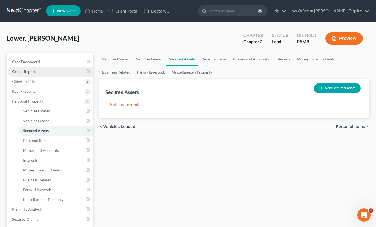
click at [33, 72] on span "Credit Report" at bounding box center [24, 71] width 24 height 5
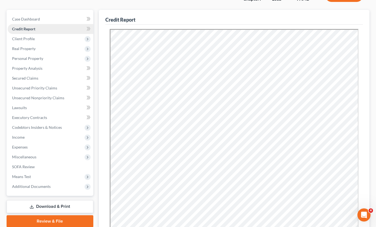
scroll to position [45, 0]
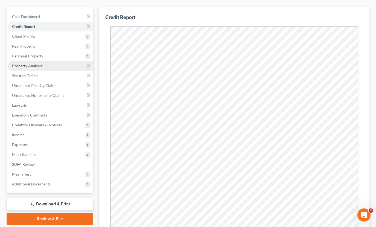
click at [34, 66] on span "Property Analysis" at bounding box center [27, 66] width 30 height 5
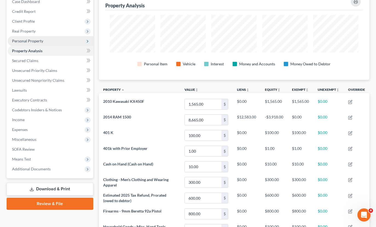
click at [38, 43] on span "Personal Property" at bounding box center [51, 41] width 86 height 10
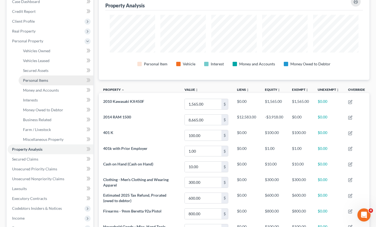
click at [50, 82] on link "Personal Items" at bounding box center [56, 81] width 75 height 10
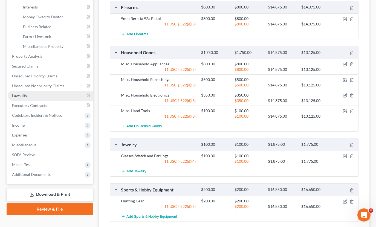
scroll to position [153, 0]
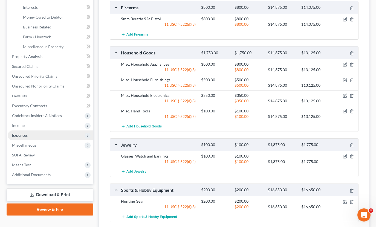
click at [48, 137] on span "Expenses" at bounding box center [51, 136] width 86 height 10
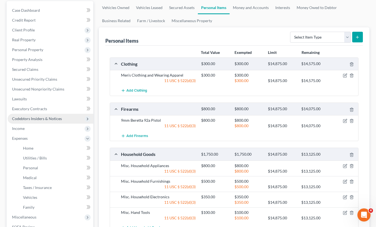
scroll to position [51, 0]
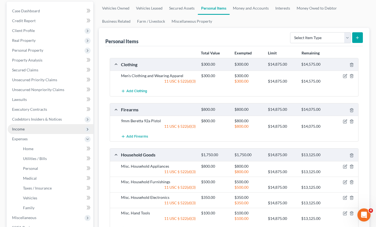
click at [51, 128] on span "Income" at bounding box center [51, 129] width 86 height 10
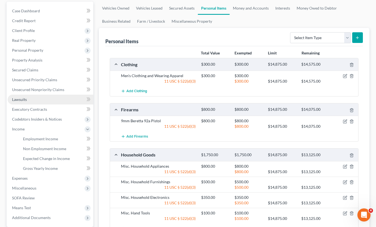
click at [47, 99] on link "Lawsuits" at bounding box center [51, 100] width 86 height 10
